Goal: Find specific page/section: Find specific page/section

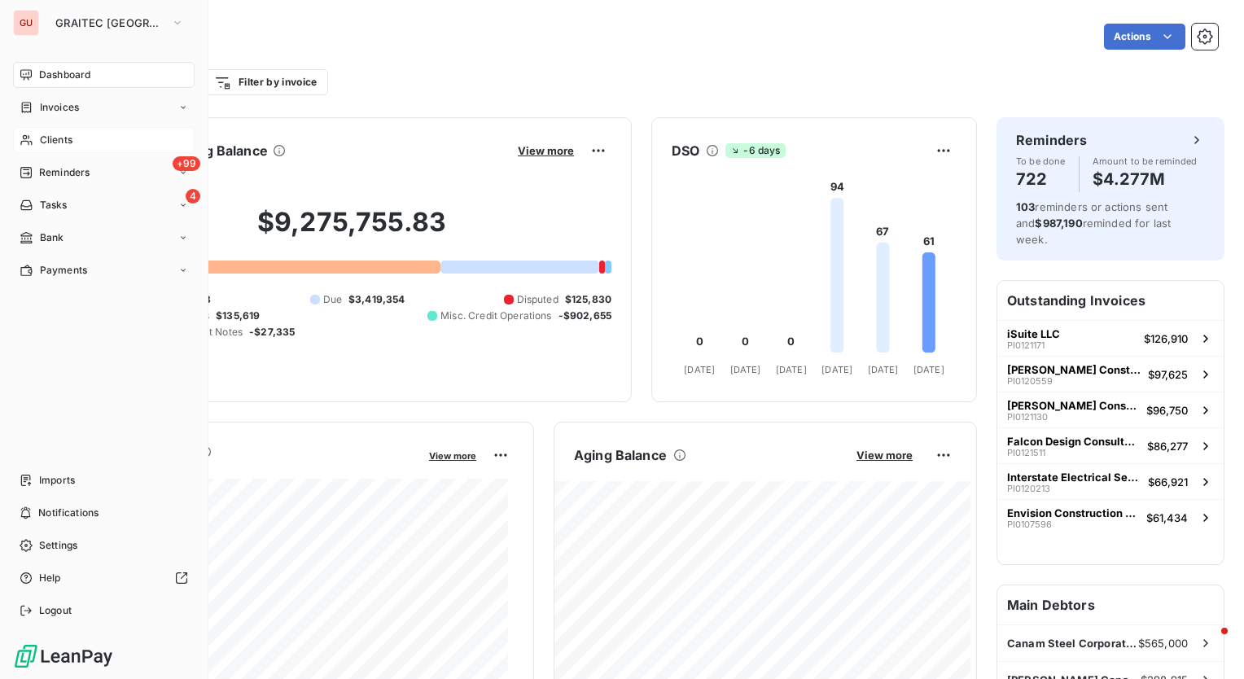
click at [65, 134] on span "Clients" at bounding box center [56, 140] width 33 height 15
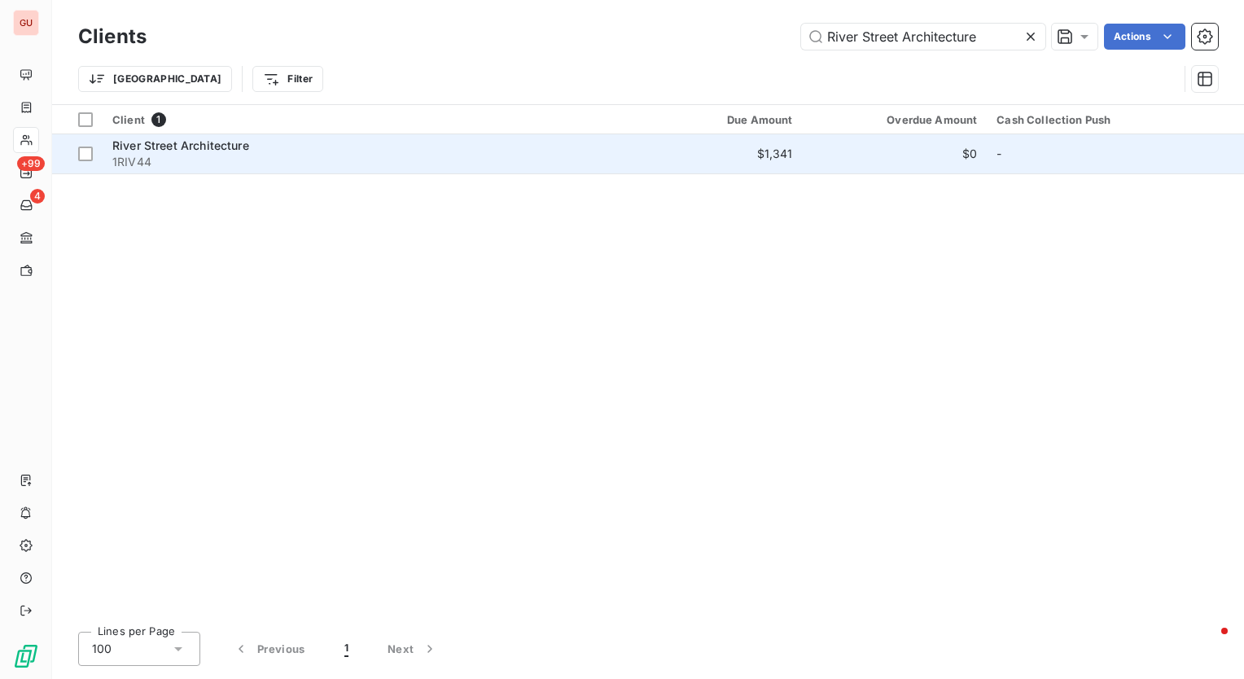
type input "River Street Architecture"
click at [137, 144] on span "River Street Architecture" at bounding box center [180, 145] width 137 height 14
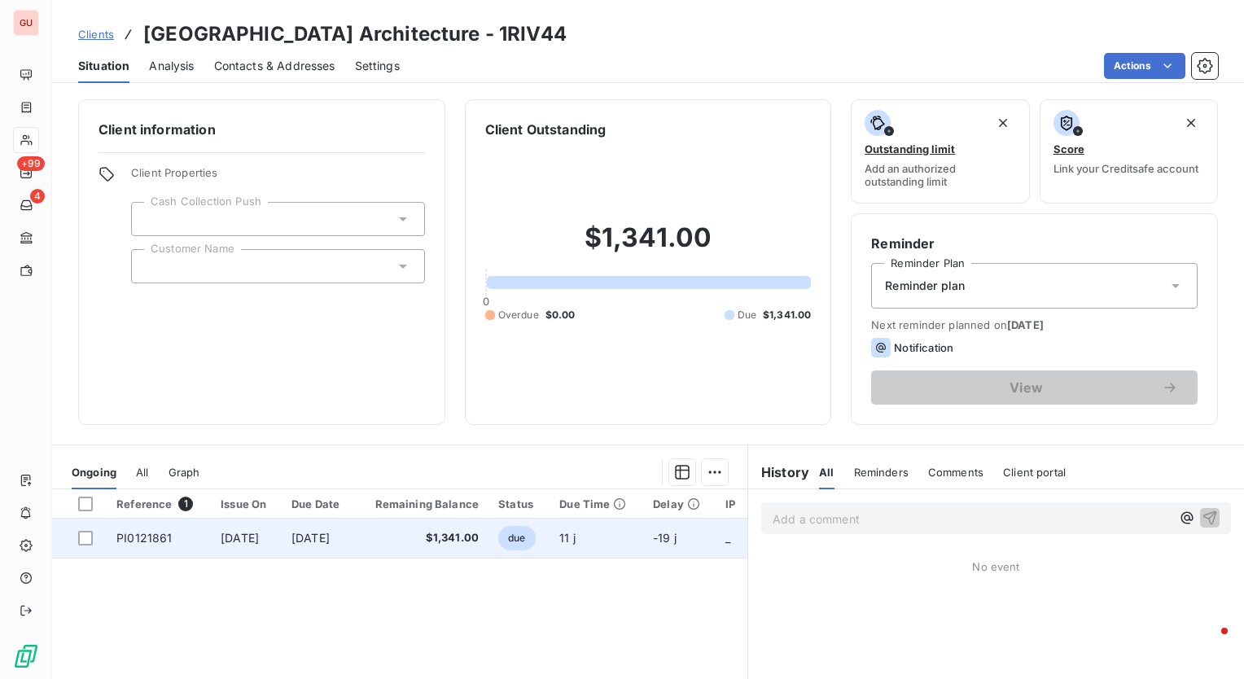
click at [175, 538] on td "PI0121861" at bounding box center [159, 538] width 104 height 39
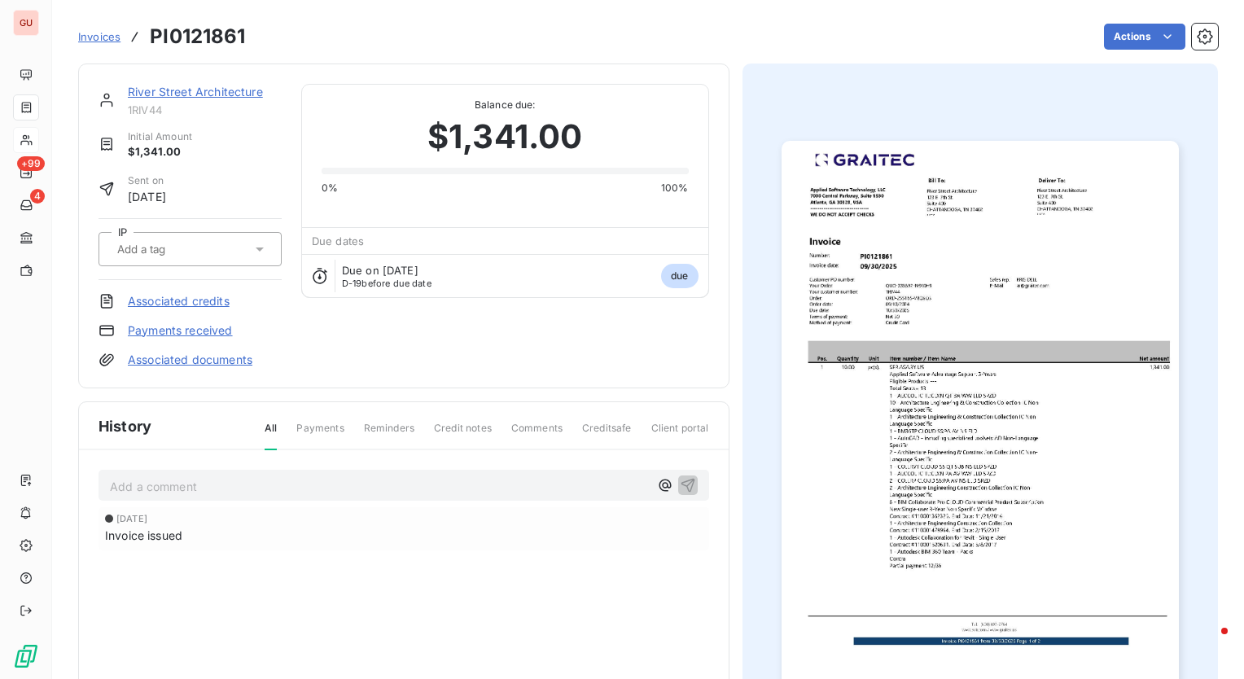
click at [985, 295] on img "button" at bounding box center [980, 421] width 397 height 561
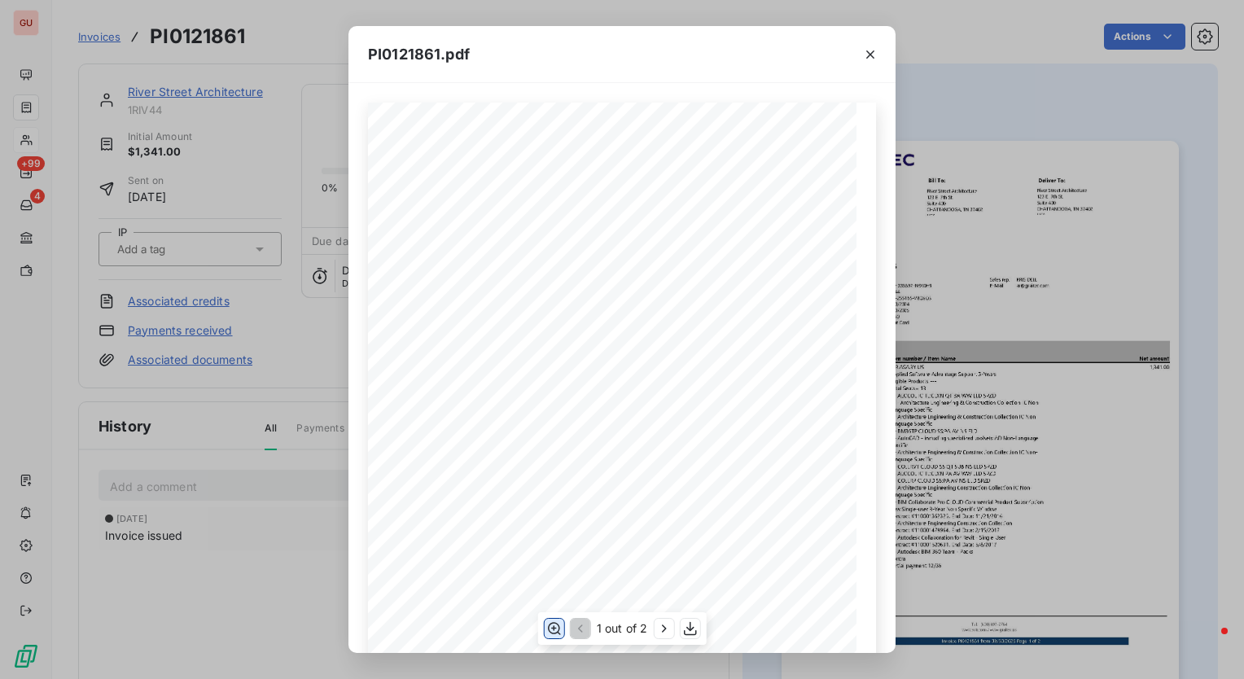
click at [551, 627] on icon "button" at bounding box center [554, 629] width 16 height 16
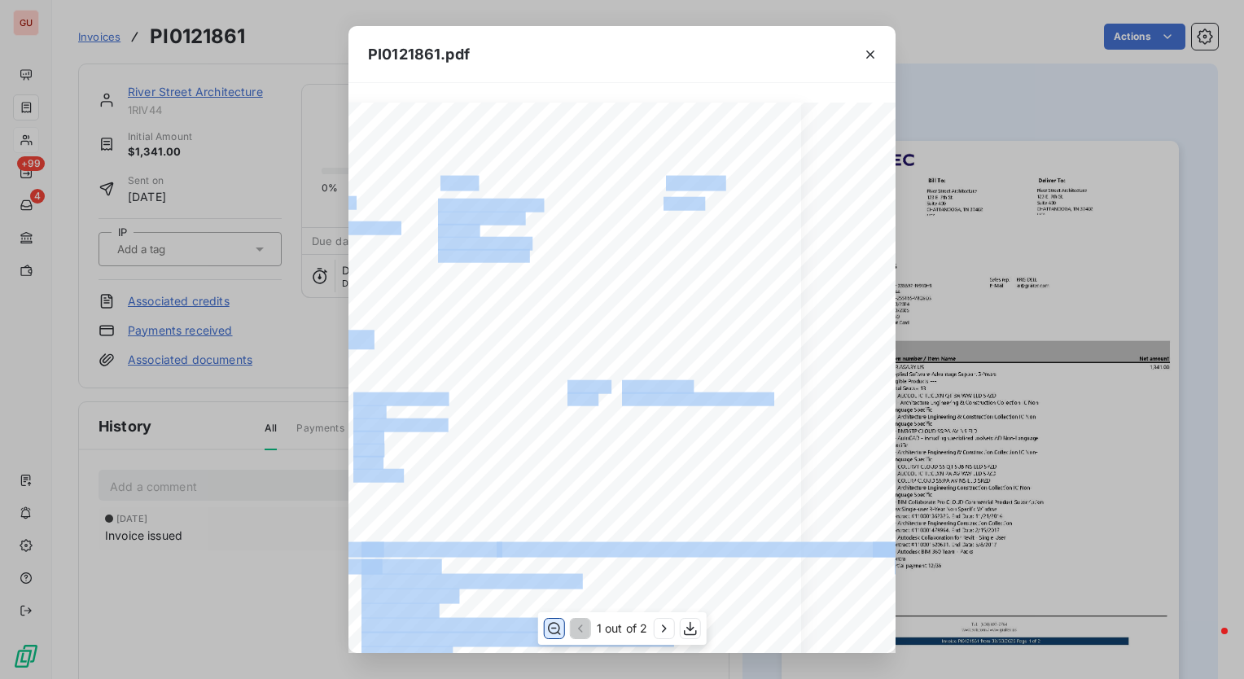
click at [586, 210] on div "Pos. Quantity Unit Item number / Item Name Net amount 1 10.00 pc(s). [DOMAIN_NA…" at bounding box center [547, 679] width 508 height 1152
click at [871, 47] on icon "button" at bounding box center [870, 54] width 16 height 16
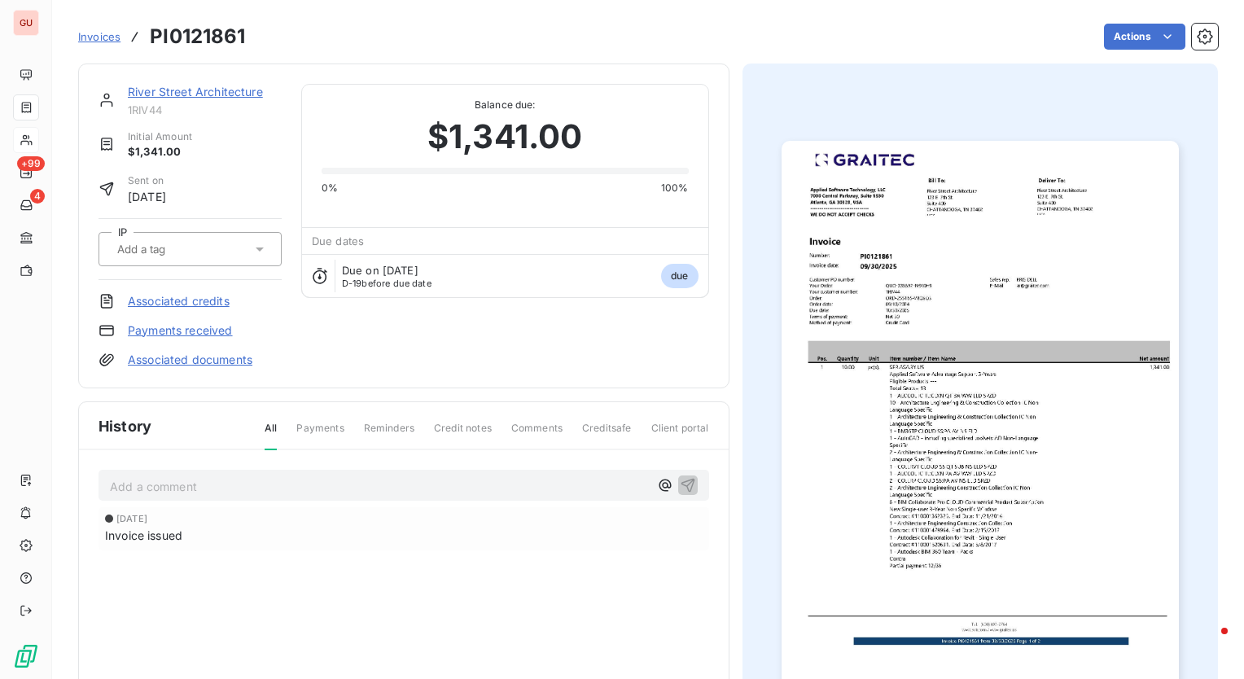
click at [920, 311] on img "button" at bounding box center [980, 421] width 397 height 561
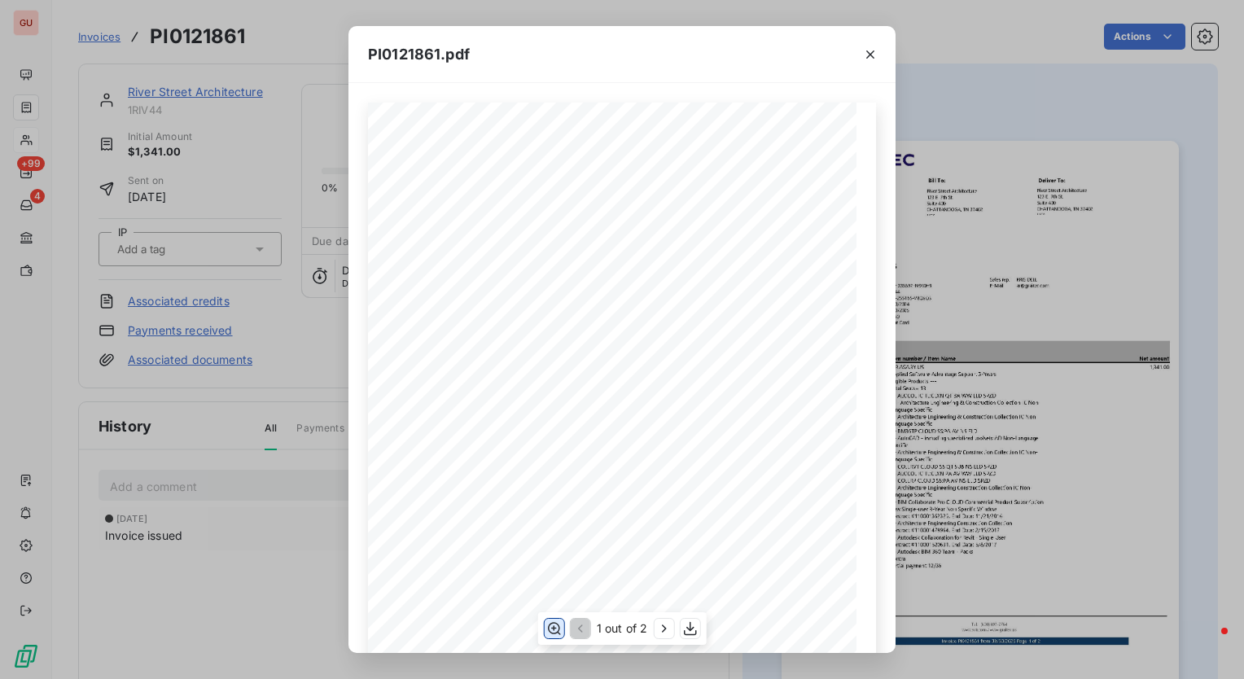
click at [549, 626] on icon "button" at bounding box center [554, 629] width 13 height 12
click at [1033, 45] on div "PI0121861.pdf Pos. Quantity Unit Item number / Item Name Net amount 1 10.00 pc(…" at bounding box center [622, 339] width 1244 height 679
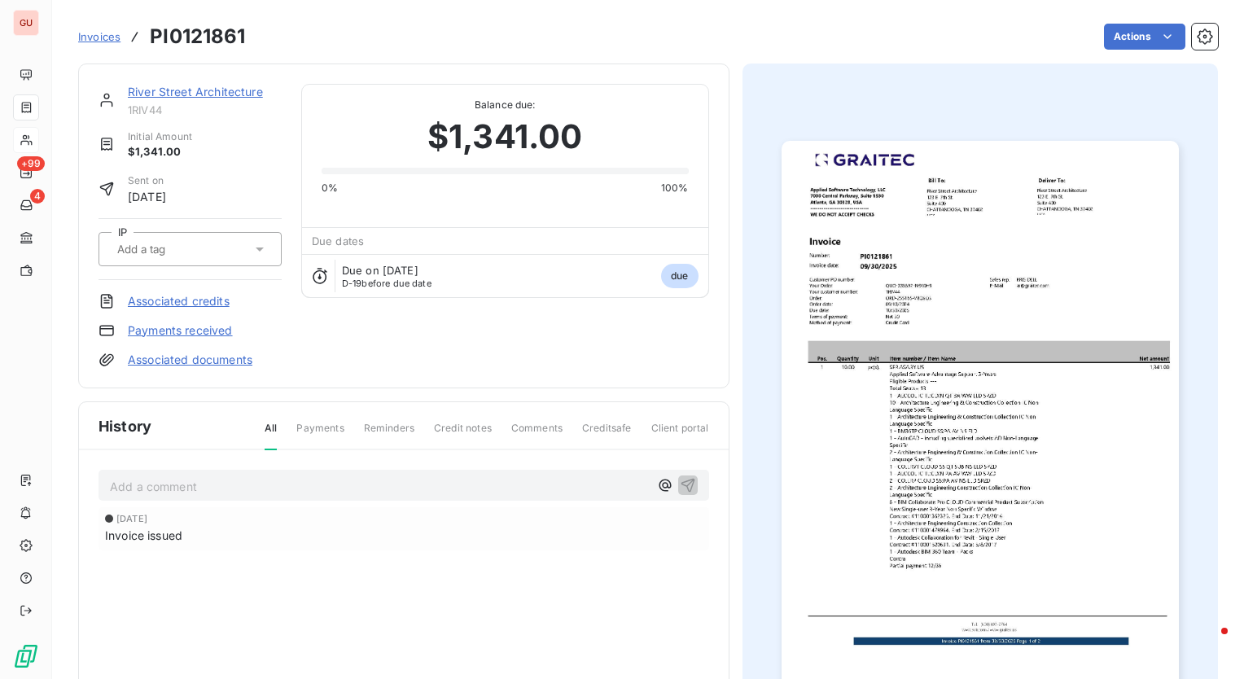
click at [218, 32] on h3 "PI0121861" at bounding box center [197, 36] width 95 height 29
click at [217, 32] on h3 "PI0121861" at bounding box center [197, 36] width 95 height 29
copy h3 "PI0121861"
click at [301, 18] on div "Invoices PI0121861 Actions" at bounding box center [648, 27] width 1140 height 54
click at [217, 41] on h3 "PI0121861" at bounding box center [197, 36] width 95 height 29
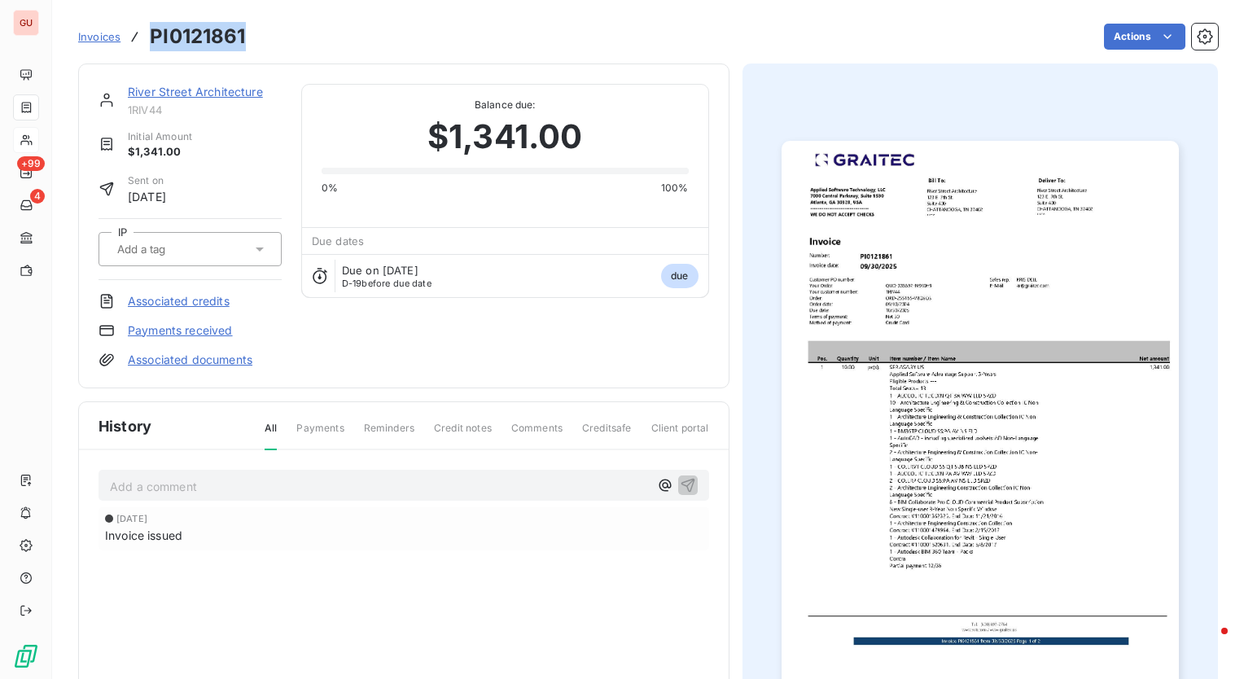
click at [217, 41] on h3 "PI0121861" at bounding box center [197, 36] width 95 height 29
copy h3 "PI0121861"
